Goal: Task Accomplishment & Management: Use online tool/utility

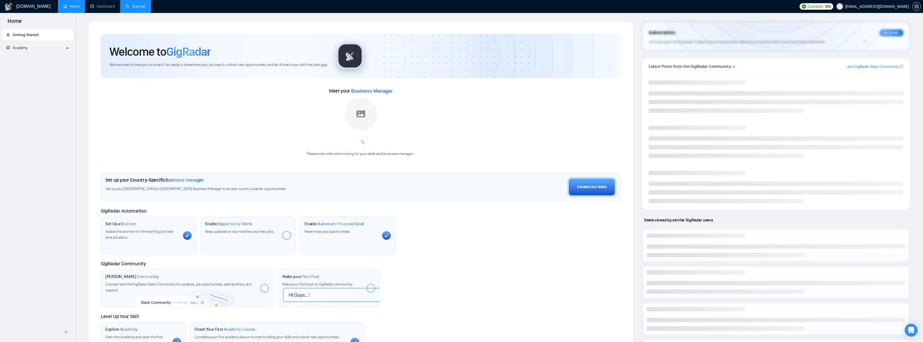
click at [135, 8] on link "Scanner" at bounding box center [136, 6] width 20 height 5
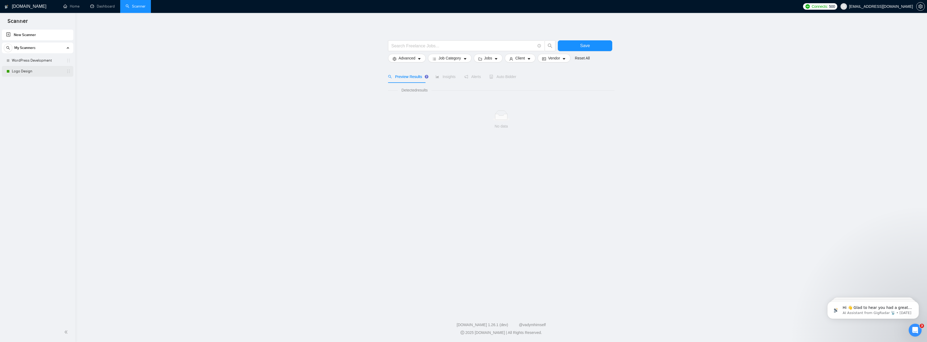
click at [42, 73] on link "Logo Design" at bounding box center [37, 71] width 51 height 11
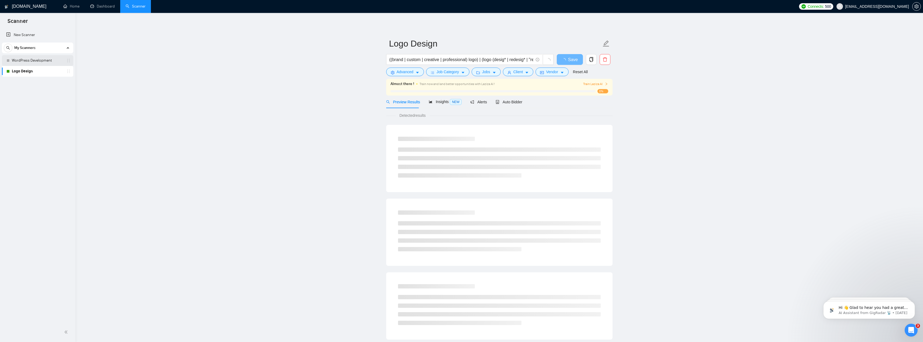
click at [48, 64] on link "WordPress Development" at bounding box center [37, 60] width 51 height 11
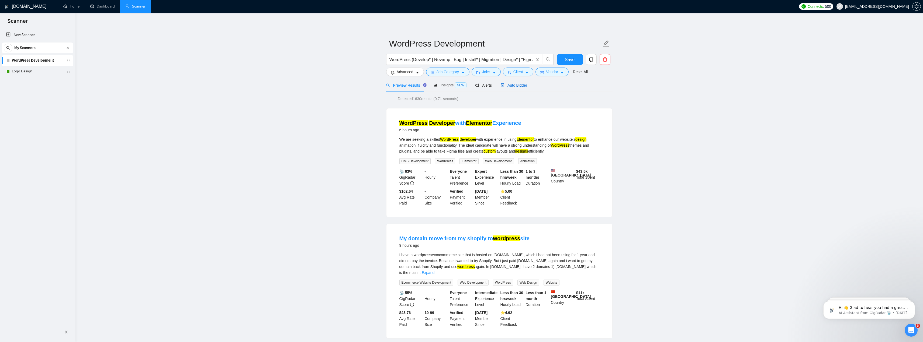
click at [510, 84] on span "Auto Bidder" at bounding box center [513, 85] width 27 height 4
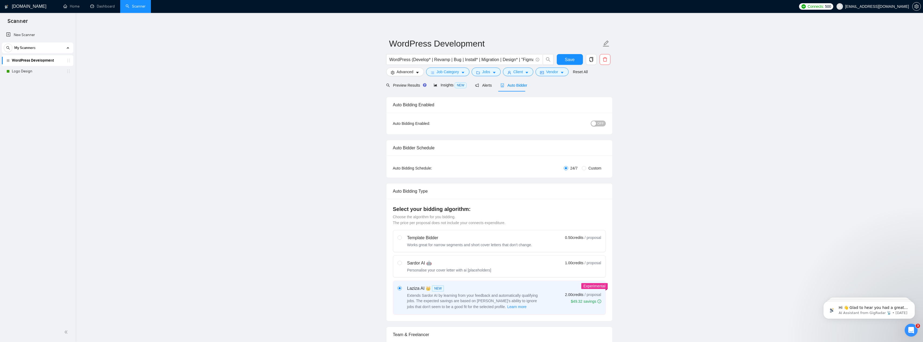
click at [600, 126] on span "OFF" at bounding box center [600, 124] width 6 height 6
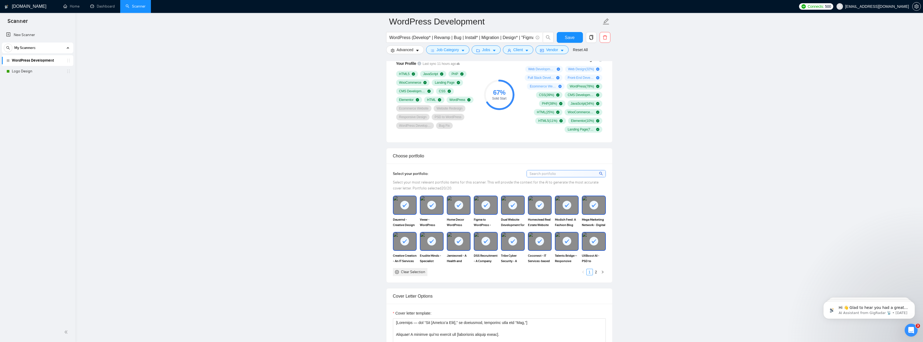
scroll to position [296, 0]
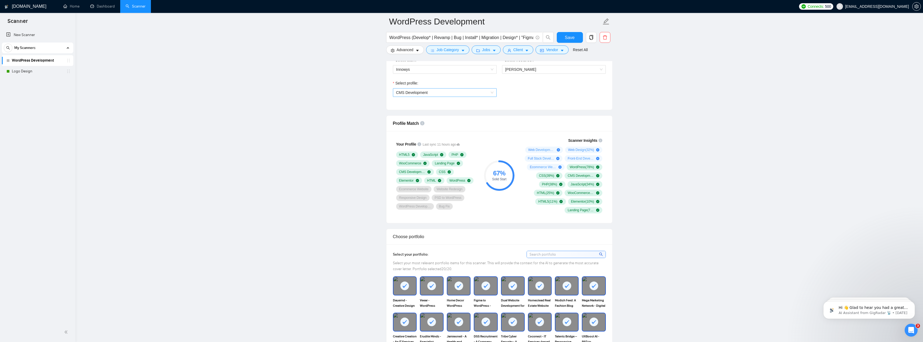
click at [486, 96] on div "CMS Development" at bounding box center [445, 92] width 104 height 9
click at [482, 103] on div "General profile" at bounding box center [444, 103] width 97 height 6
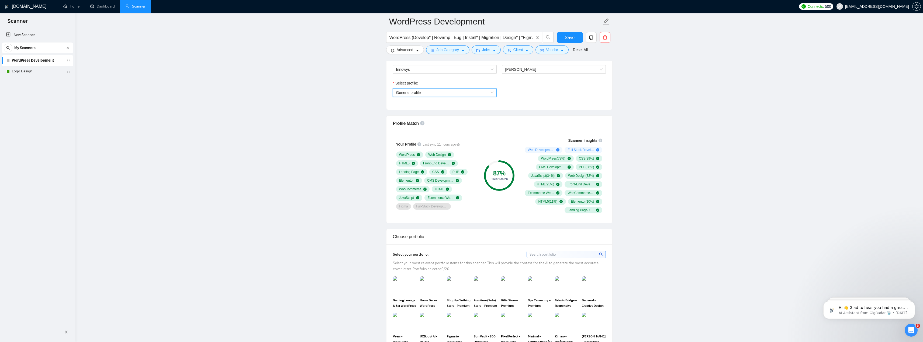
click at [481, 93] on span "General profile" at bounding box center [444, 93] width 97 height 8
click at [482, 111] on div "CMS Development" at bounding box center [444, 112] width 97 height 6
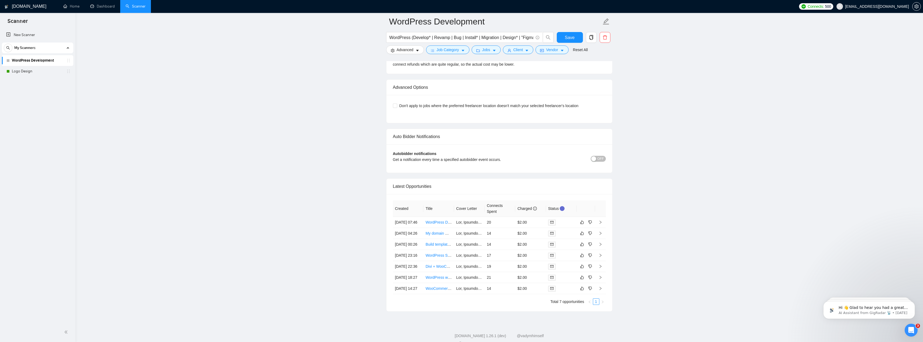
scroll to position [1239, 0]
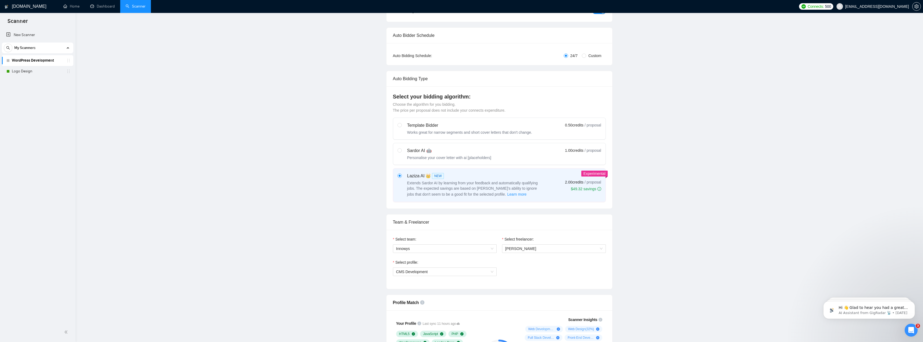
scroll to position [0, 0]
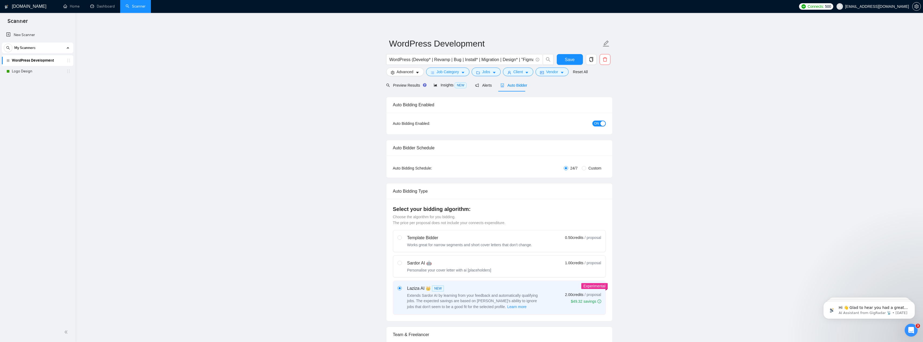
click at [29, 75] on link "Logo Design" at bounding box center [37, 71] width 51 height 11
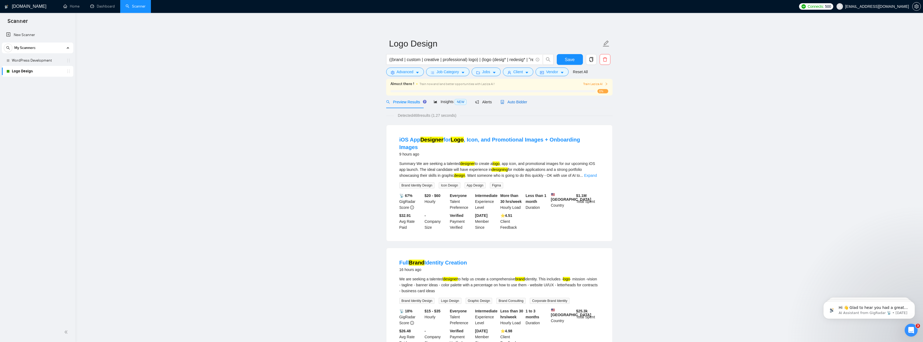
click at [515, 103] on span "Auto Bidder" at bounding box center [513, 102] width 27 height 4
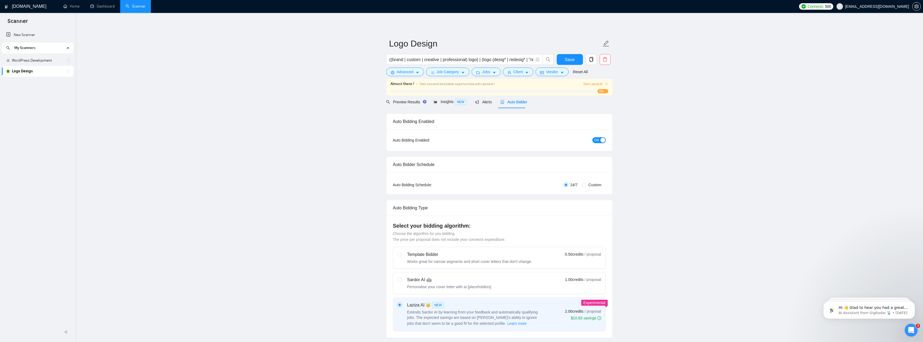
click at [593, 141] on button "ON" at bounding box center [598, 140] width 13 height 6
click at [573, 60] on span "Save" at bounding box center [570, 59] width 10 height 7
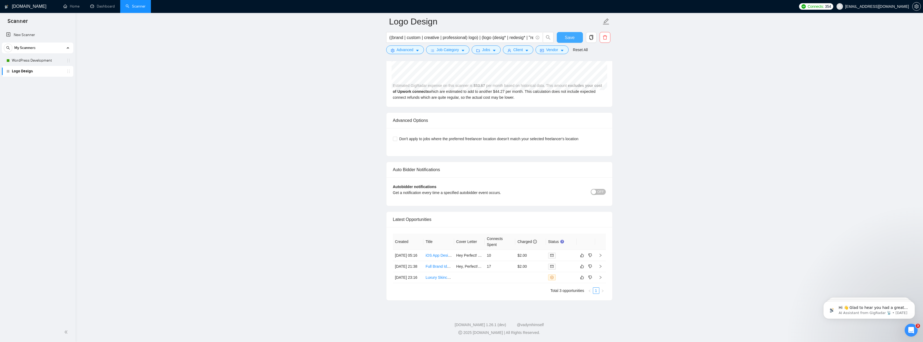
scroll to position [1215, 0]
